Goal: Information Seeking & Learning: Check status

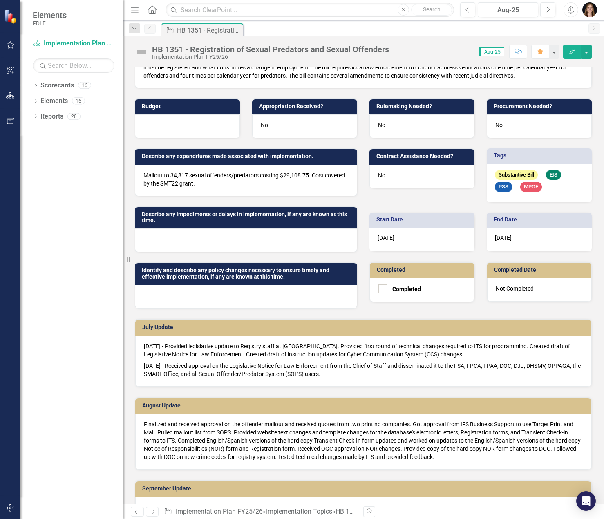
scroll to position [82, 0]
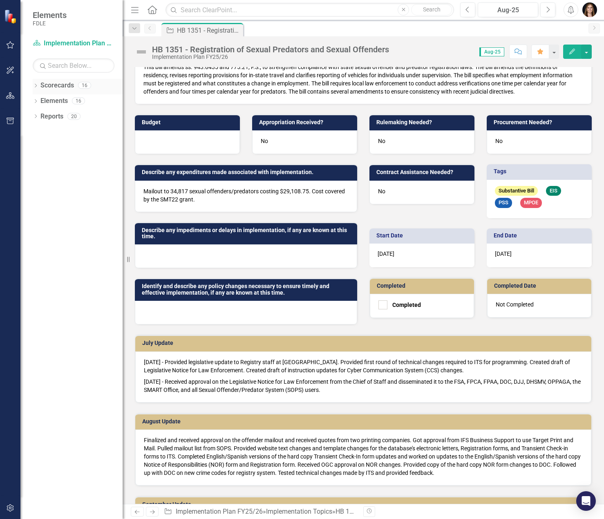
click at [60, 85] on link "Scorecards" at bounding box center [56, 85] width 33 height 9
click at [36, 86] on icon at bounding box center [36, 86] width 2 height 4
click at [39, 133] on icon "Dropdown" at bounding box center [40, 131] width 6 height 5
click at [48, 163] on icon at bounding box center [48, 163] width 2 height 4
click at [78, 180] on link "Missing Persons & Offender Enforcement" at bounding box center [91, 178] width 61 height 9
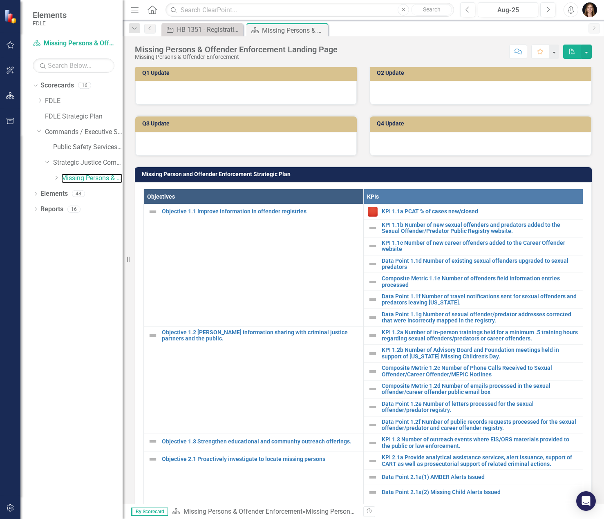
scroll to position [245, 0]
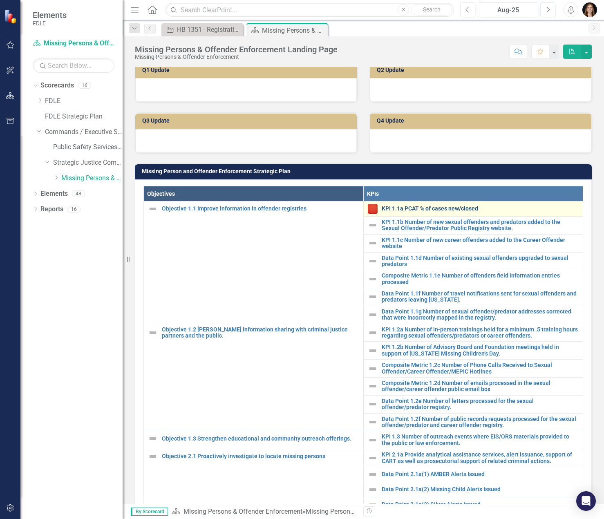
click at [446, 212] on link "KPI 1.1a PCAT % of cases new/closed" at bounding box center [479, 208] width 197 height 6
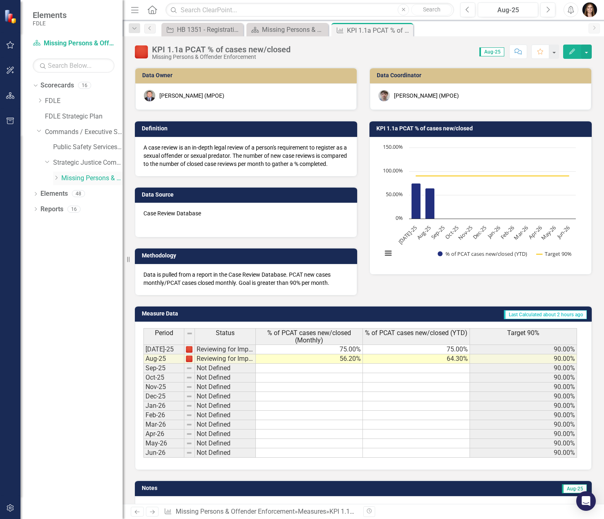
click at [94, 178] on link "Missing Persons & Offender Enforcement" at bounding box center [91, 178] width 61 height 9
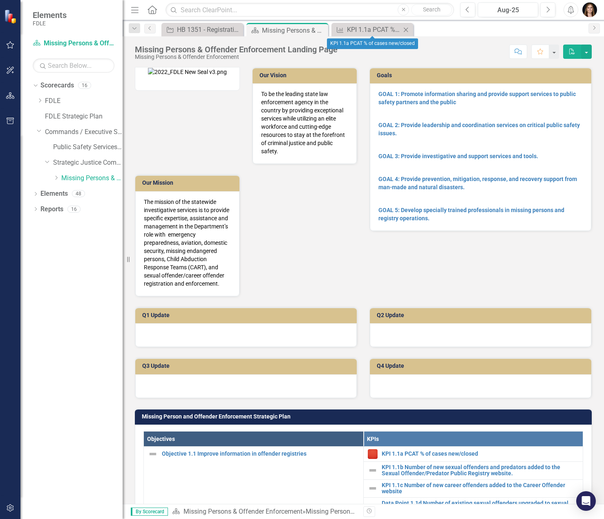
click at [406, 29] on icon "Close" at bounding box center [405, 30] width 8 height 7
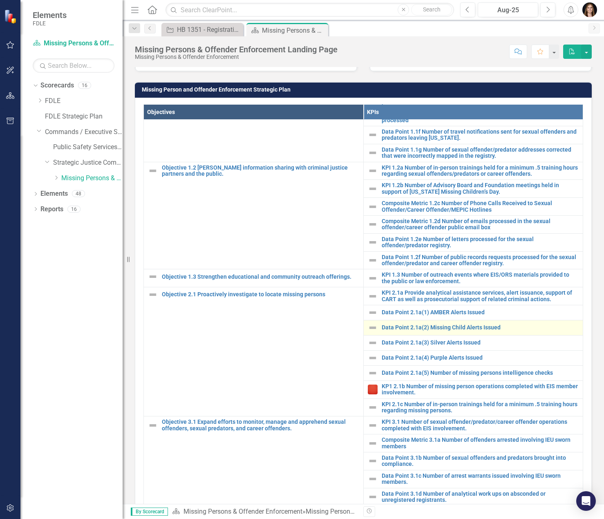
scroll to position [82, 0]
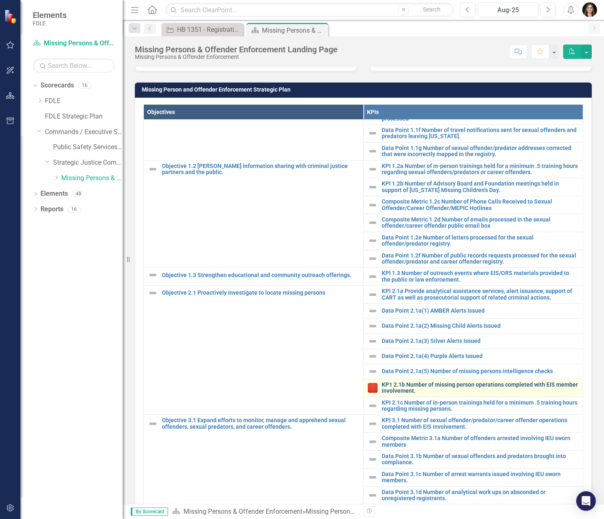
click at [417, 394] on link "KP1 2.1b Number of missing person operations completed with EIS member involvem…" at bounding box center [479, 387] width 197 height 13
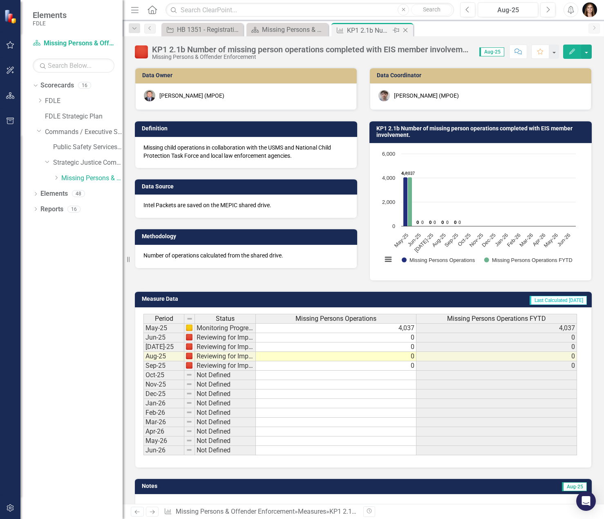
click at [404, 29] on icon "Close" at bounding box center [405, 30] width 8 height 7
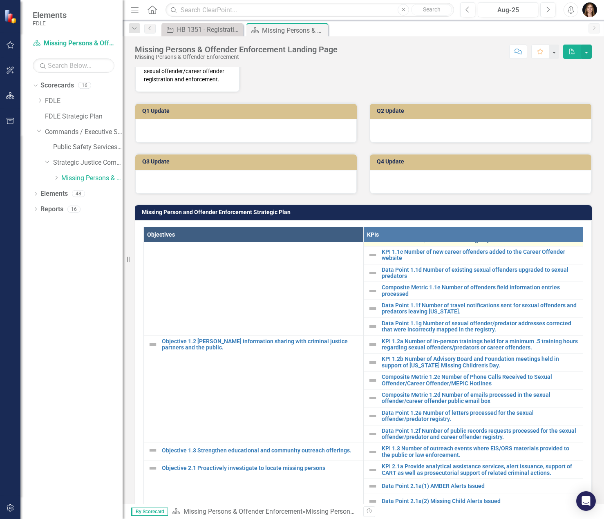
scroll to position [41, 0]
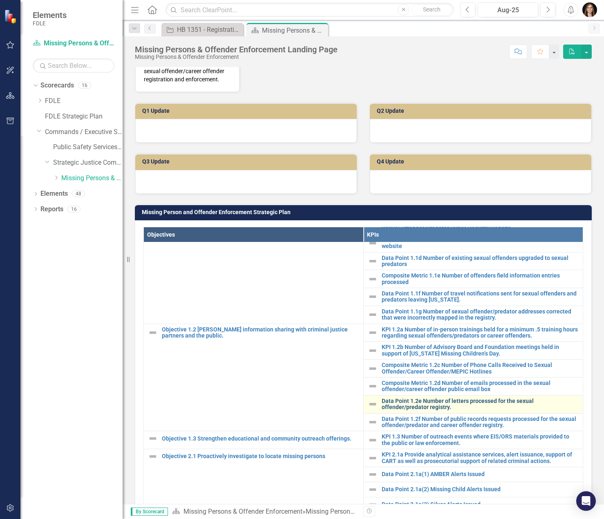
click at [485, 410] on link "Data Point 1.2e Number of letters processed for the sexual offender/predator re…" at bounding box center [479, 404] width 197 height 13
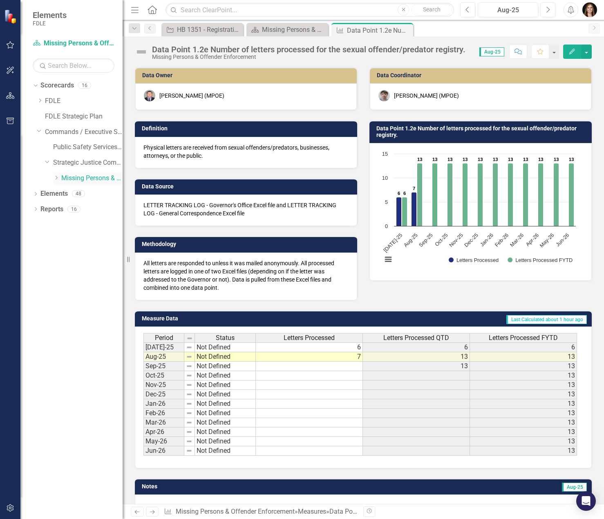
click at [105, 179] on link "Missing Persons & Offender Enforcement" at bounding box center [91, 178] width 61 height 9
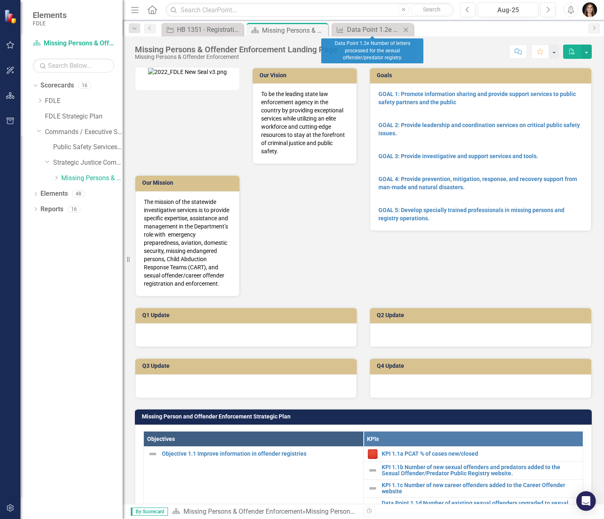
click at [406, 27] on icon "Close" at bounding box center [405, 30] width 8 height 7
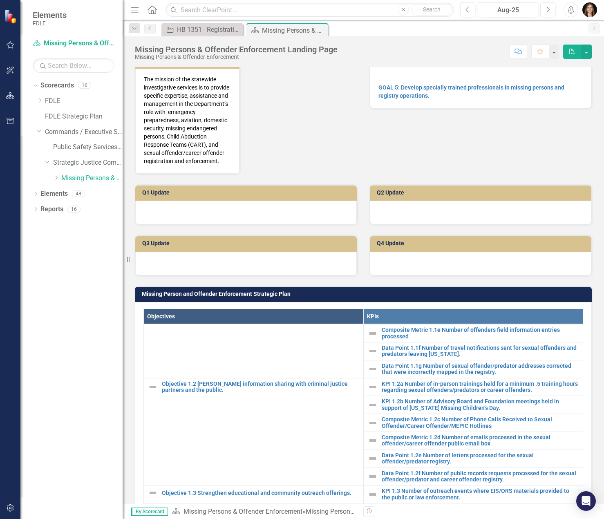
scroll to position [82, 0]
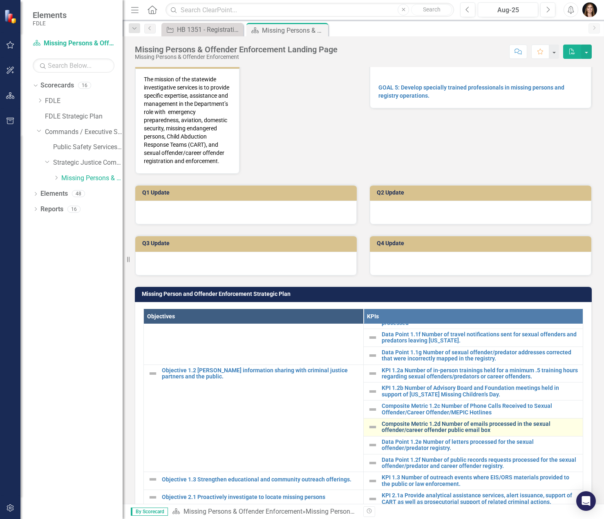
click at [487, 432] on link "Composite Metric 1.2d Number of emails processed in the sexual offender/career …" at bounding box center [479, 427] width 197 height 13
